Goal: Information Seeking & Learning: Learn about a topic

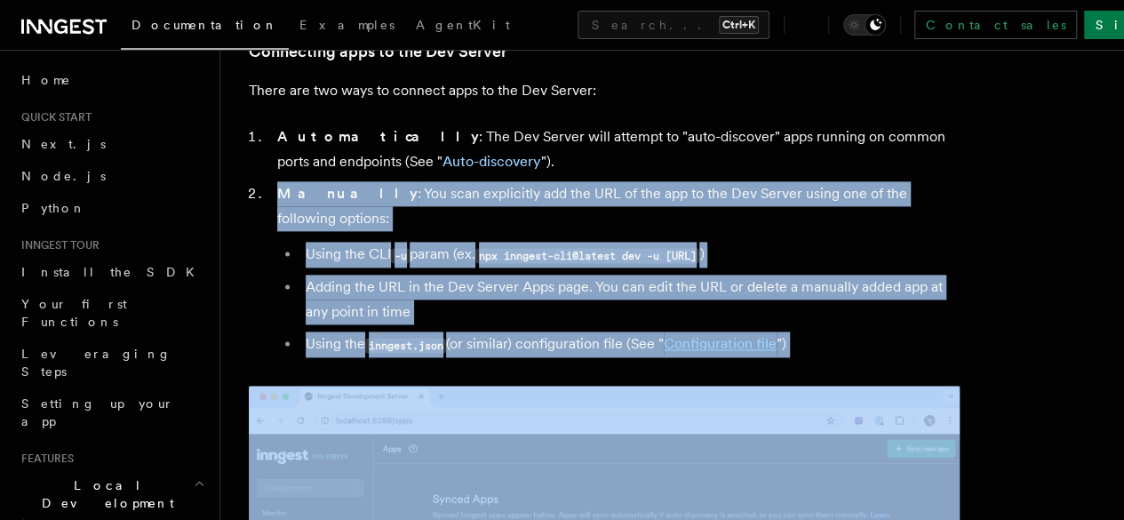
scroll to position [243, 0]
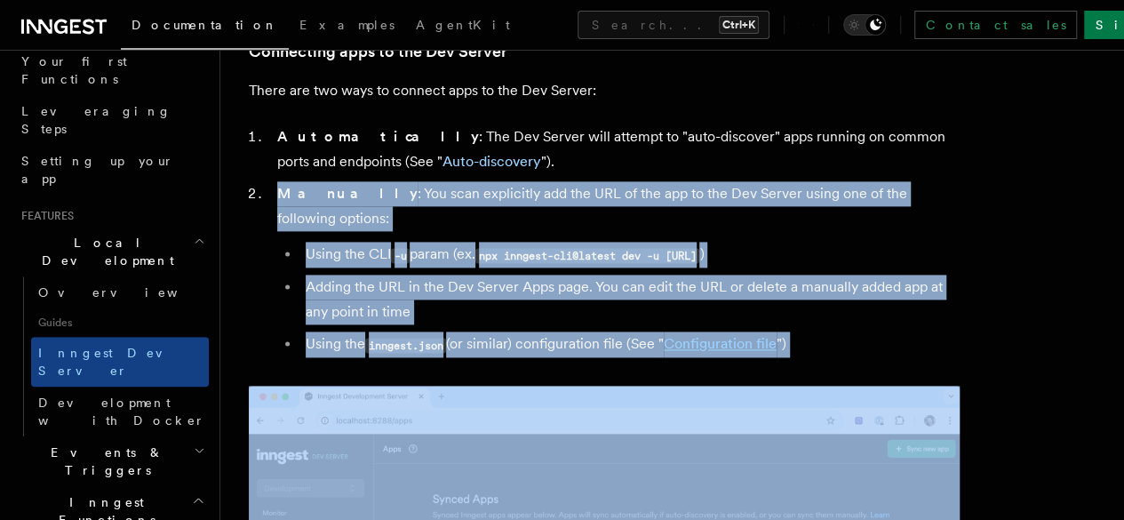
click at [84, 25] on icon at bounding box center [89, 26] width 12 height 15
